Goal: Information Seeking & Learning: Check status

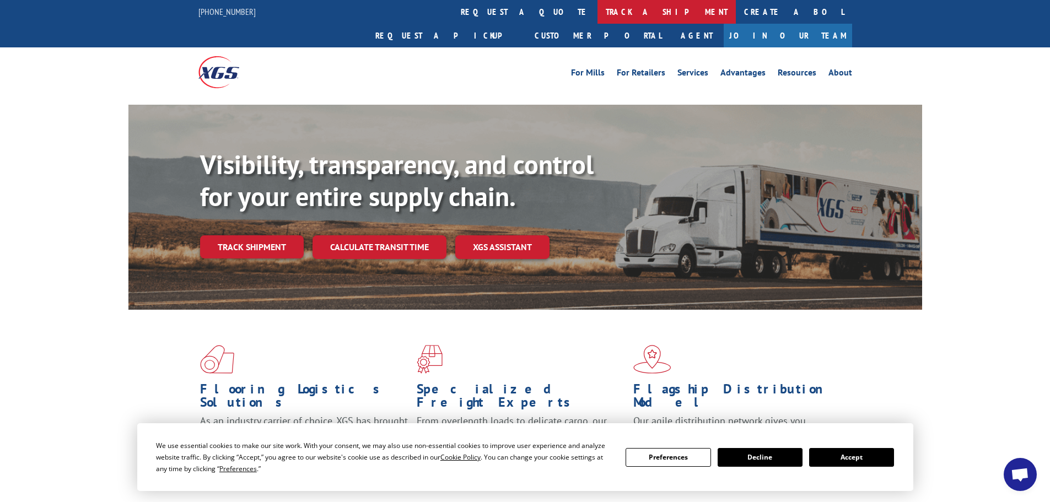
click at [597, 7] on link "track a shipment" at bounding box center [666, 12] width 138 height 24
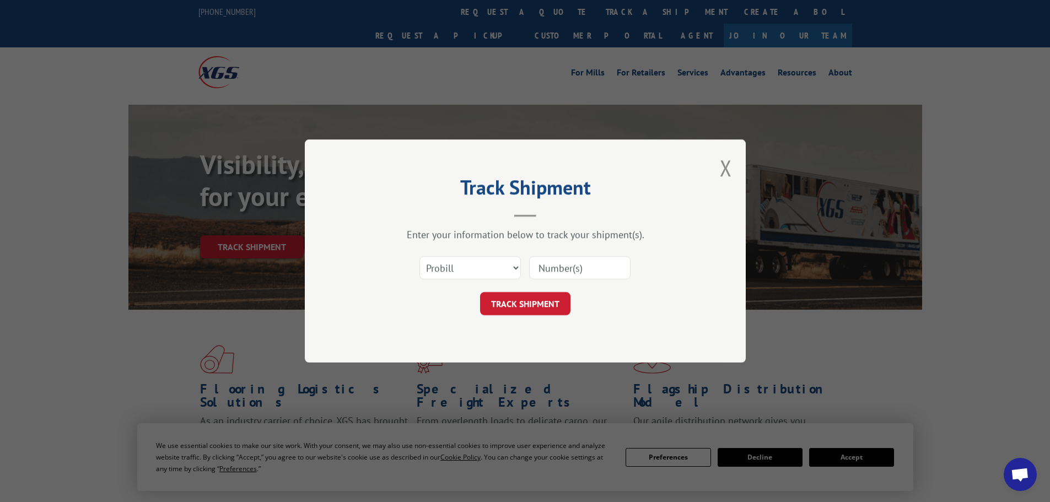
click at [541, 265] on input at bounding box center [579, 267] width 101 height 23
paste input "17639551"
type input "17639551"
click at [515, 305] on button "TRACK SHIPMENT" at bounding box center [525, 303] width 90 height 23
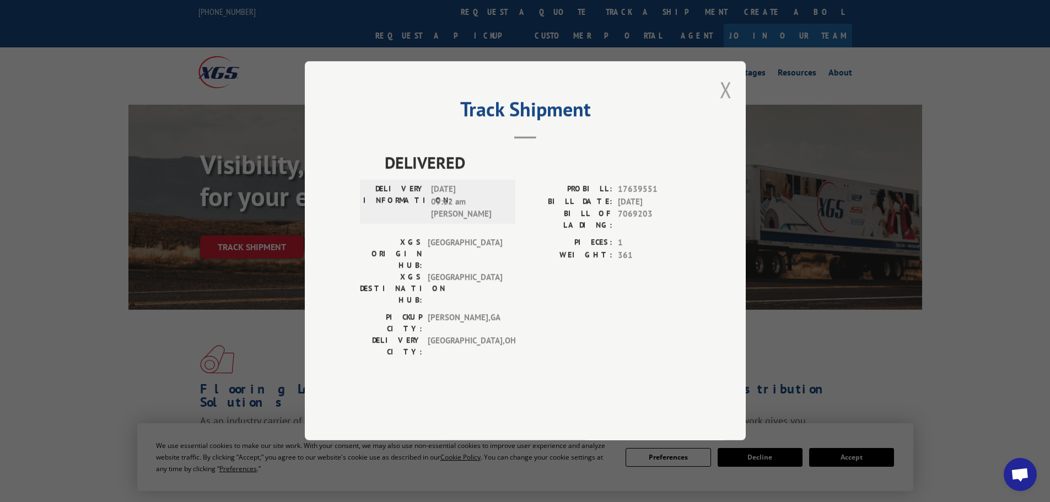
click at [726, 104] on button "Close modal" at bounding box center [726, 89] width 12 height 29
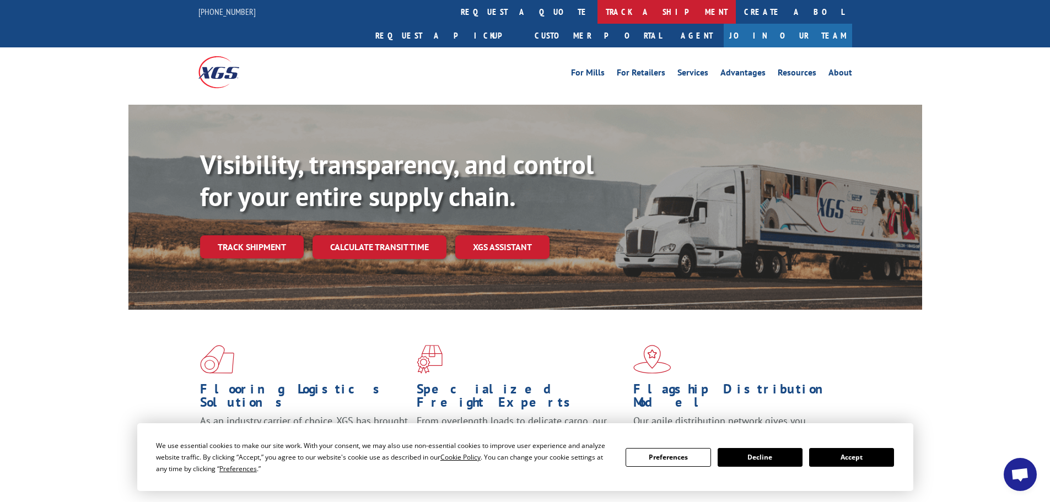
click at [597, 6] on link "track a shipment" at bounding box center [666, 12] width 138 height 24
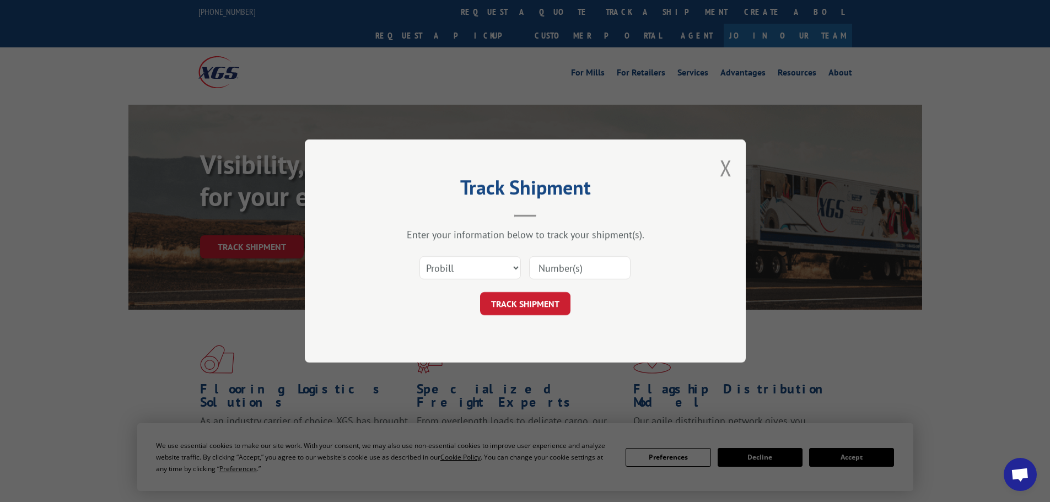
click at [542, 267] on input at bounding box center [579, 267] width 101 height 23
paste input "17639274"
type input "17639274"
click at [519, 305] on button "TRACK SHIPMENT" at bounding box center [525, 303] width 90 height 23
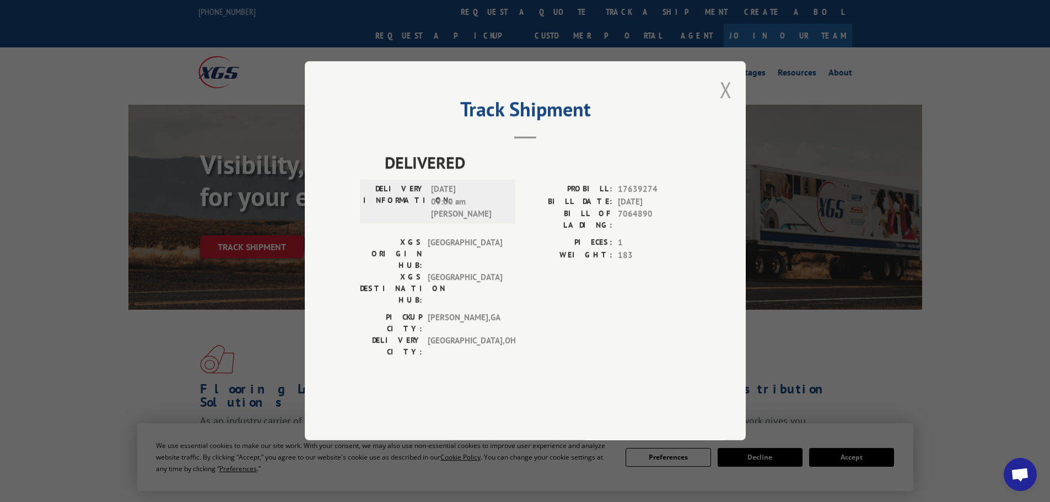
click at [726, 104] on button "Close modal" at bounding box center [726, 89] width 12 height 29
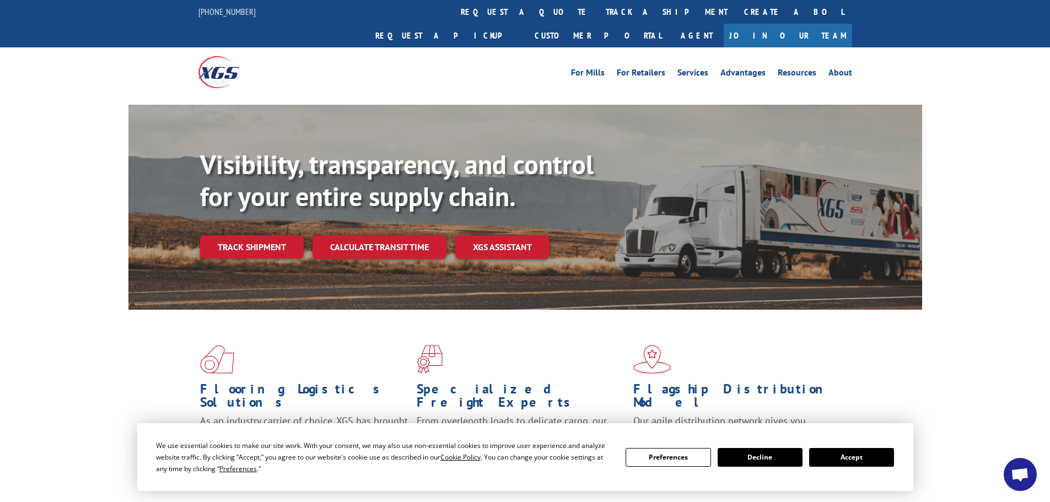
click at [597, 12] on link "track a shipment" at bounding box center [666, 12] width 138 height 24
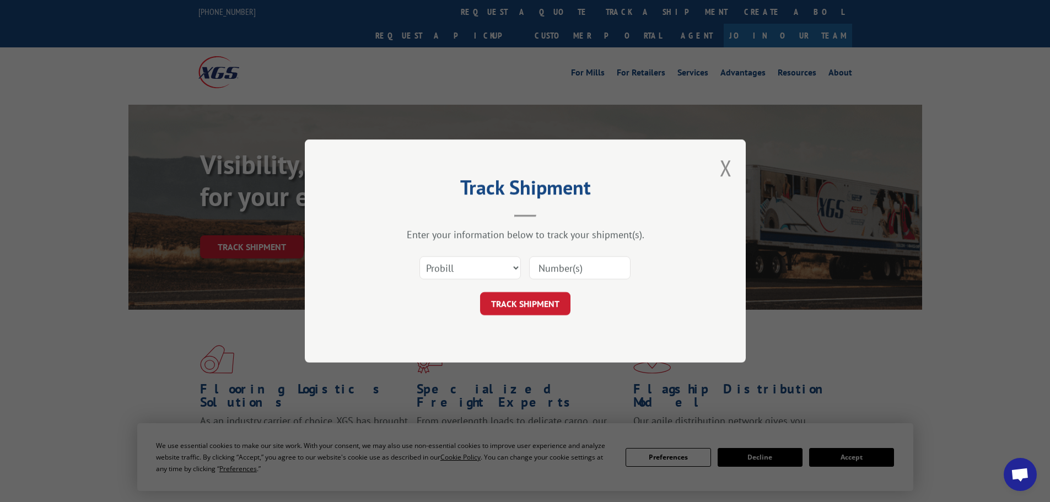
click at [539, 270] on input at bounding box center [579, 267] width 101 height 23
paste input "17639273"
type input "17639273"
click at [517, 305] on button "TRACK SHIPMENT" at bounding box center [525, 303] width 90 height 23
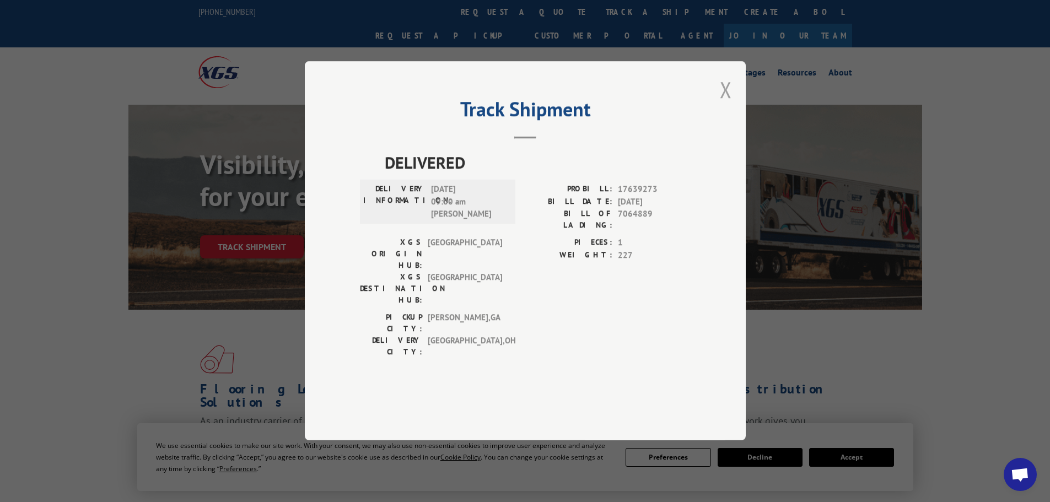
click at [727, 104] on button "Close modal" at bounding box center [726, 89] width 12 height 29
